Goal: Task Accomplishment & Management: Complete application form

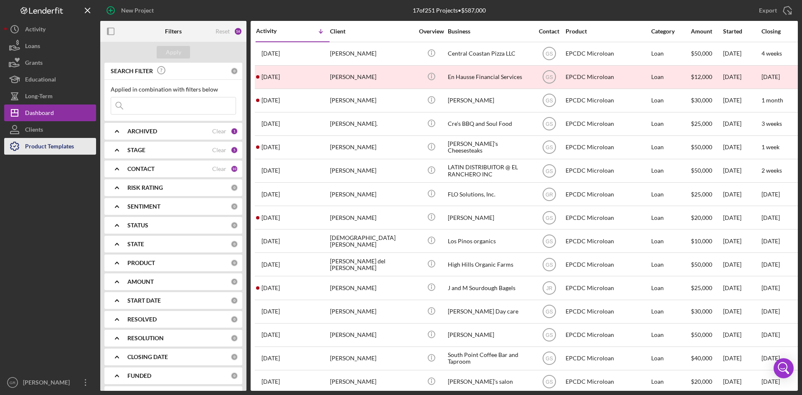
click at [72, 142] on div "Product Templates" at bounding box center [49, 147] width 49 height 19
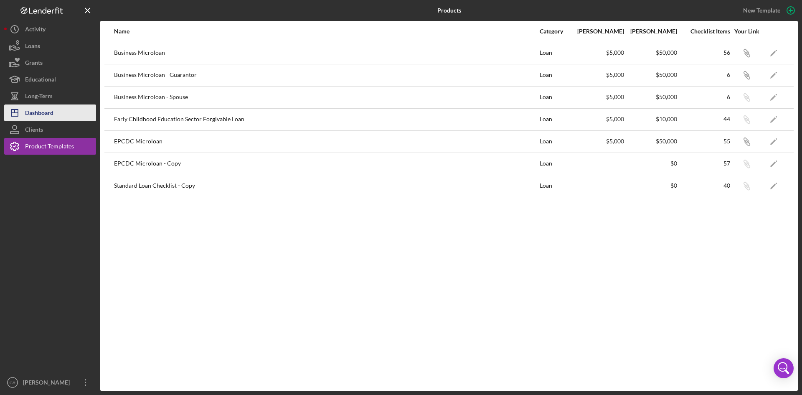
click at [67, 116] on button "Icon/Dashboard Dashboard" at bounding box center [50, 112] width 92 height 17
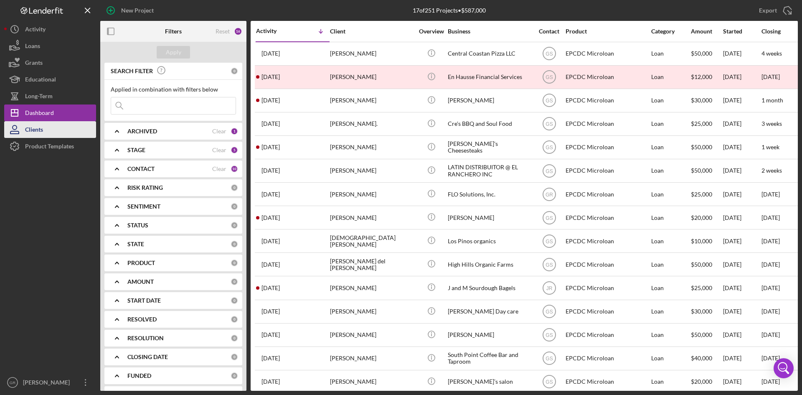
click at [58, 126] on button "Clients" at bounding box center [50, 129] width 92 height 17
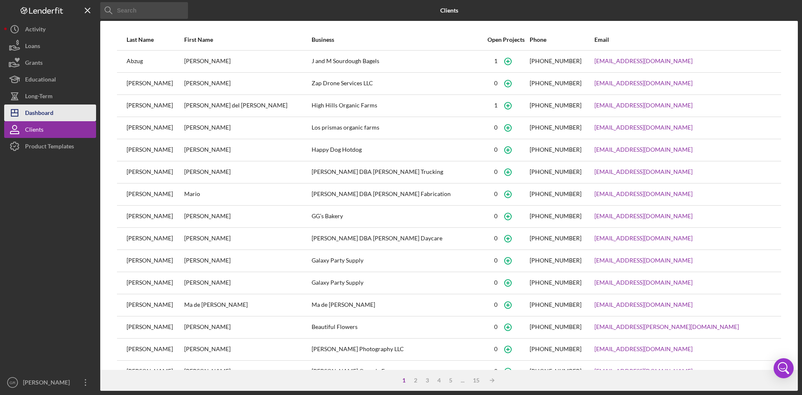
click at [55, 113] on button "Icon/Dashboard Dashboard" at bounding box center [50, 112] width 92 height 17
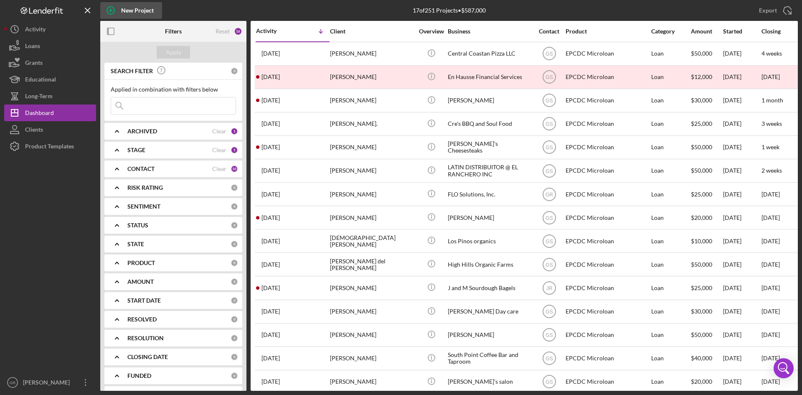
click at [126, 8] on div "New Project" at bounding box center [137, 10] width 33 height 17
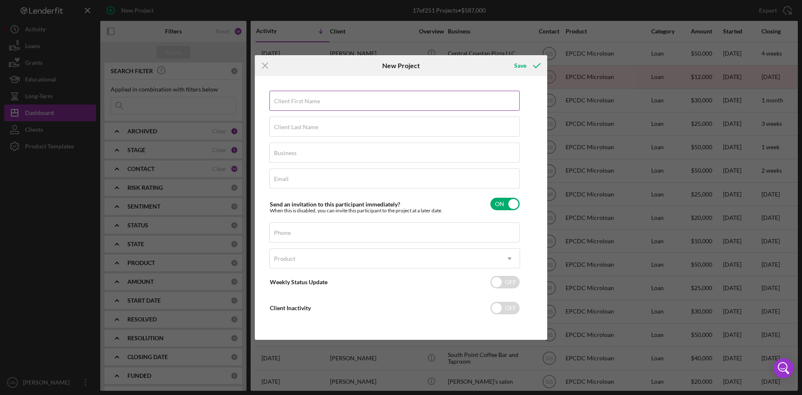
click at [307, 98] on label "Client First Name" at bounding box center [297, 101] width 46 height 7
click at [307, 98] on input "Client First Name" at bounding box center [394, 101] width 250 height 20
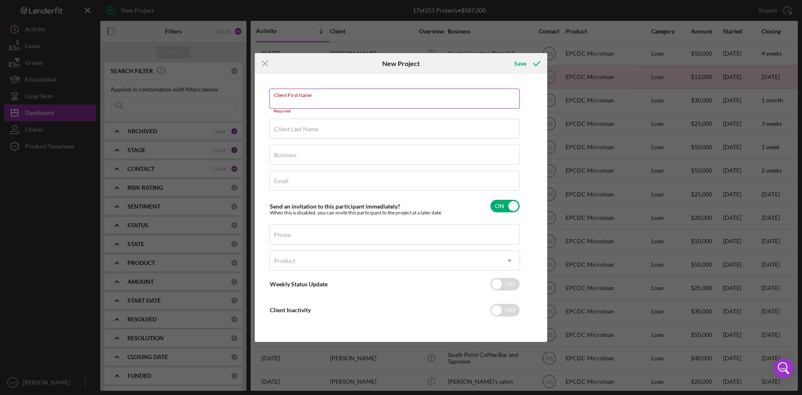
click at [301, 105] on input "Client First Name" at bounding box center [394, 99] width 250 height 20
